Goal: Transaction & Acquisition: Purchase product/service

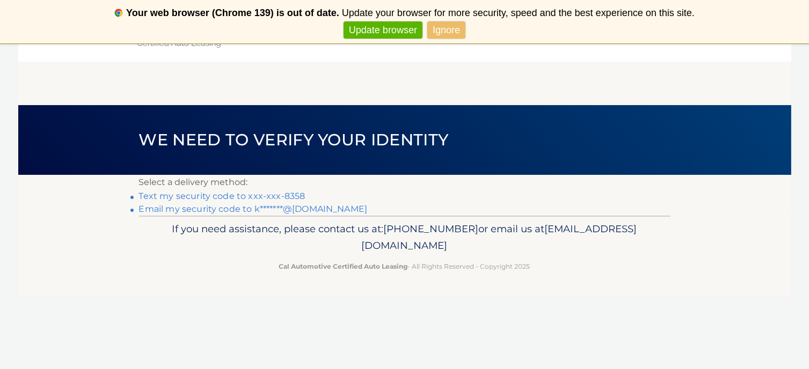
click at [164, 197] on link "Text my security code to xxx-xxx-8358" at bounding box center [222, 196] width 166 height 10
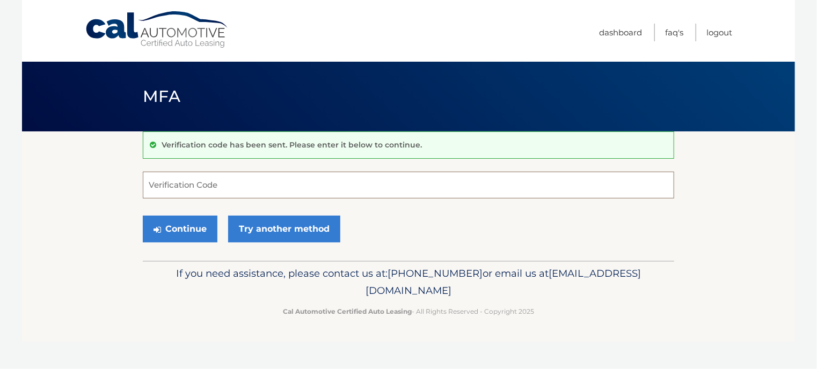
click at [222, 184] on input "Verification Code" at bounding box center [408, 185] width 531 height 27
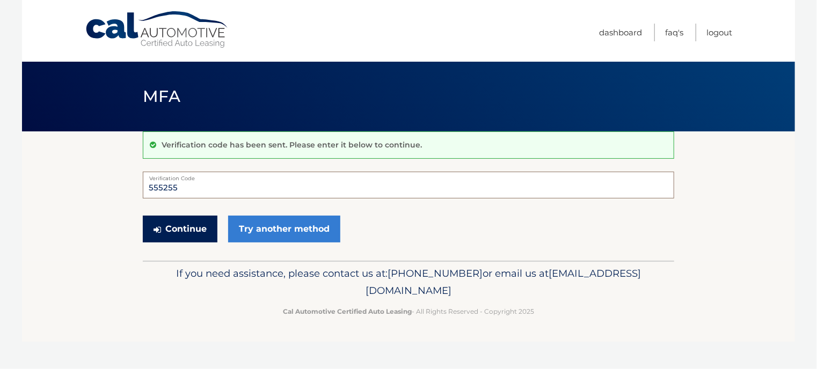
type input "555255"
click at [170, 228] on button "Continue" at bounding box center [180, 229] width 75 height 27
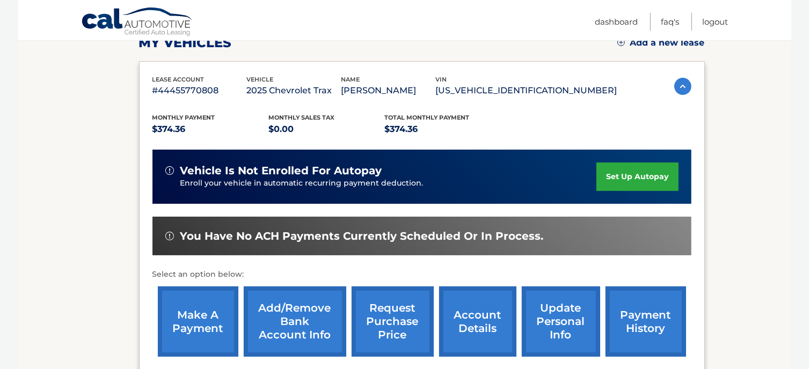
scroll to position [215, 0]
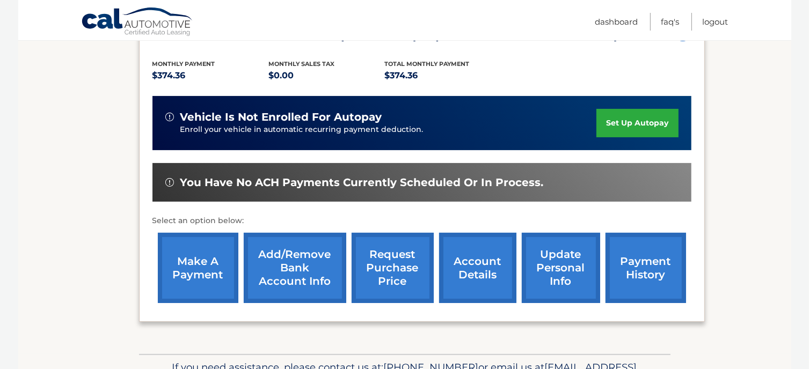
click at [186, 255] on link "make a payment" at bounding box center [198, 268] width 80 height 70
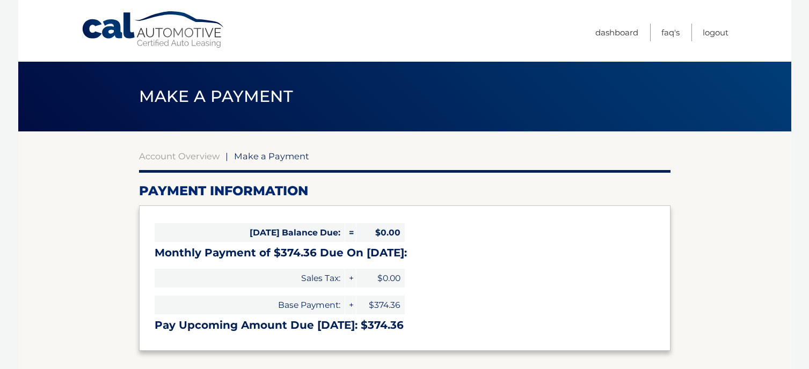
select select "ZmFlNWNmZDgtZTAwNS00ZjE4LWE3YzMtYjFjNDI3OGVkZTc2"
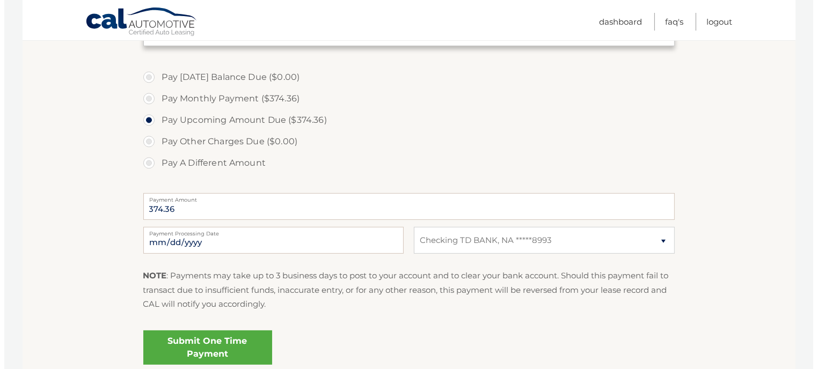
scroll to position [322, 0]
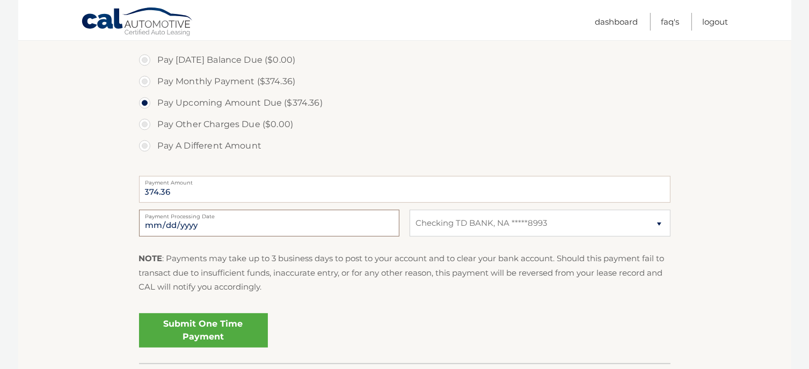
click at [249, 221] on input "2025-10-15" at bounding box center [269, 223] width 260 height 27
type input "2025-10-20"
click at [167, 324] on link "Submit One Time Payment" at bounding box center [203, 330] width 129 height 34
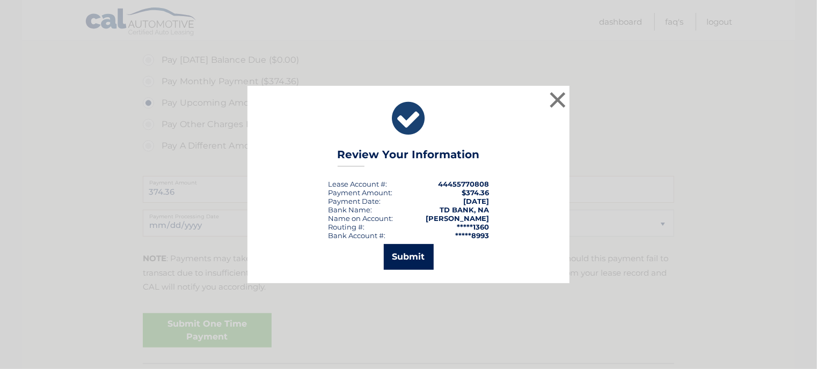
click at [402, 259] on button "Submit" at bounding box center [409, 257] width 50 height 26
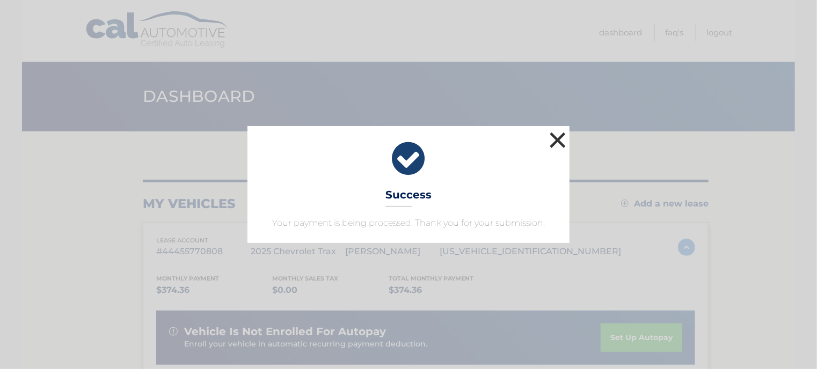
click at [556, 137] on button "×" at bounding box center [557, 139] width 21 height 21
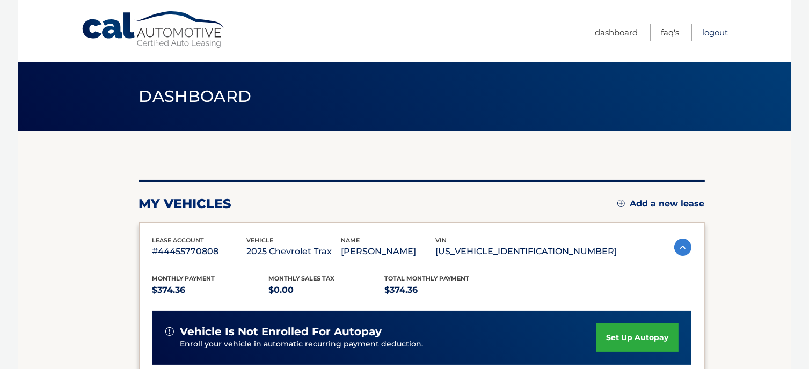
click at [716, 25] on link "Logout" at bounding box center [715, 33] width 26 height 18
